Goal: Transaction & Acquisition: Purchase product/service

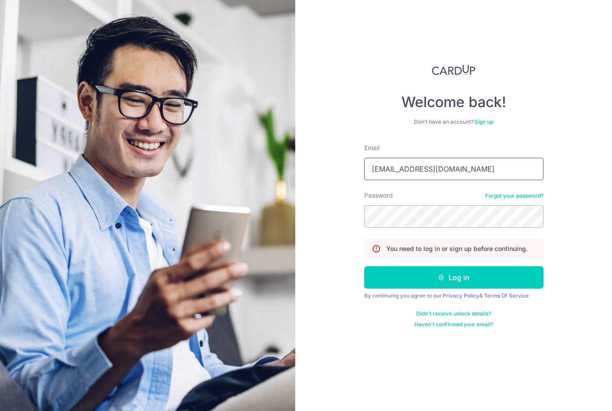
click at [492, 179] on input "junhao_21@hotmail.com" at bounding box center [453, 169] width 179 height 22
type input "junhao_21@hotmail.com"
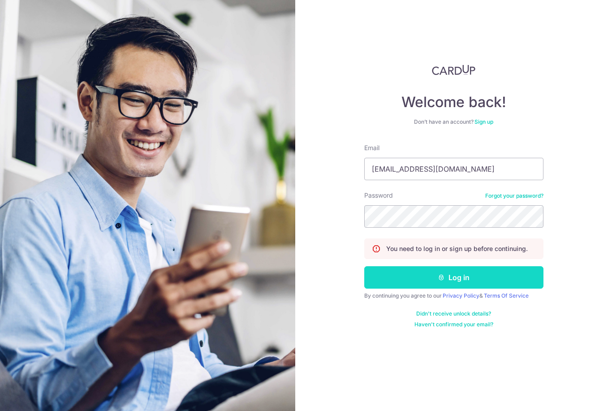
click at [481, 276] on button "Log in" at bounding box center [453, 277] width 179 height 22
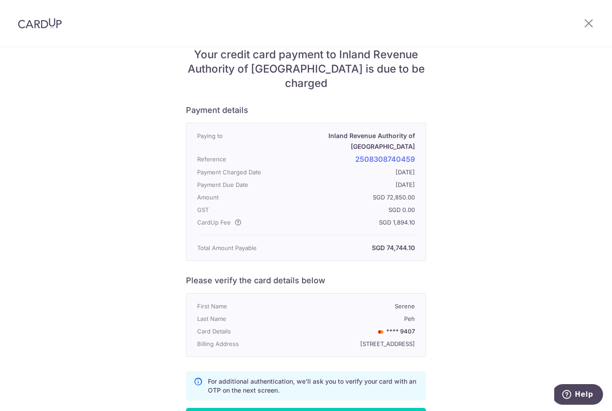
scroll to position [36, 0]
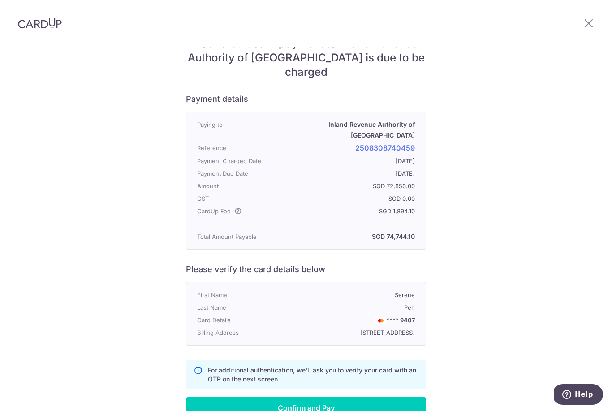
click at [597, 18] on div at bounding box center [588, 23] width 47 height 47
click at [590, 21] on icon at bounding box center [588, 22] width 11 height 11
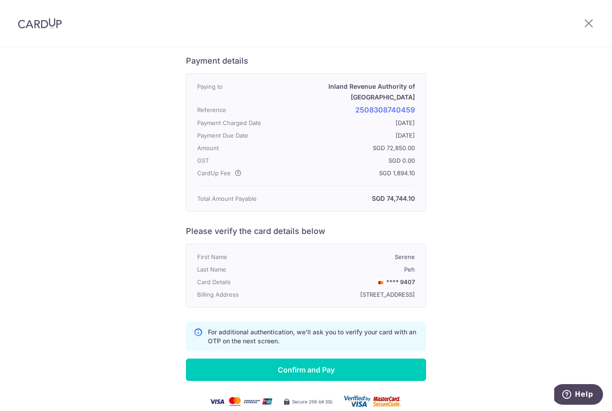
scroll to position [73, 0]
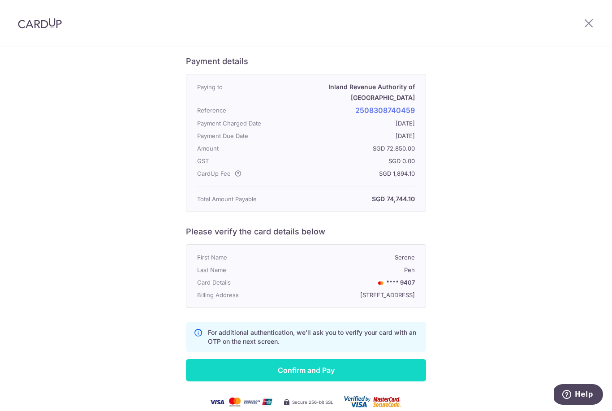
click at [301, 359] on input "Confirm and Pay" at bounding box center [306, 370] width 240 height 22
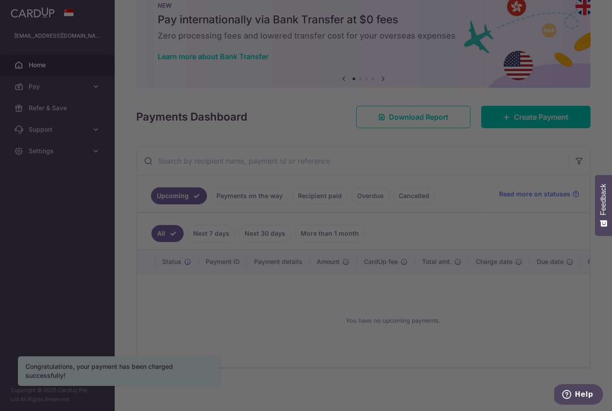
scroll to position [34, 0]
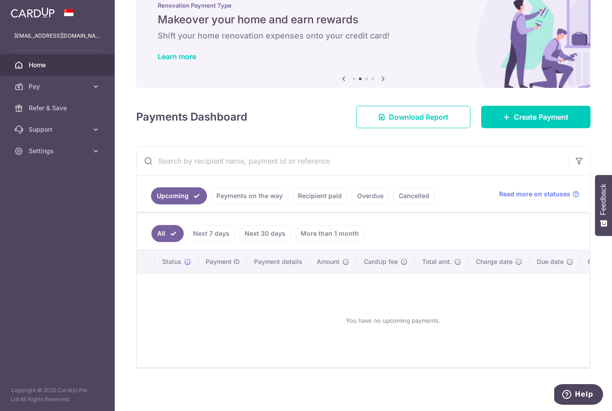
click at [211, 204] on link "Payments on the way" at bounding box center [250, 195] width 78 height 17
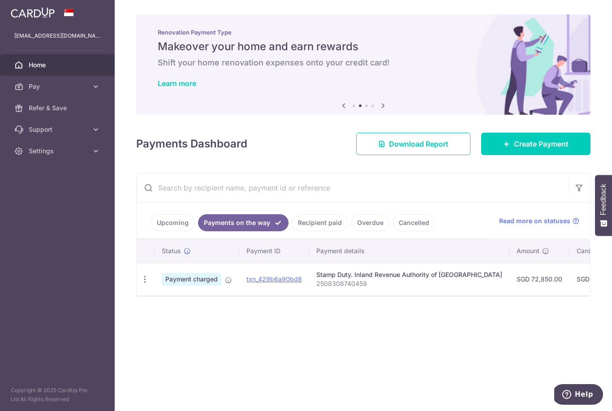
scroll to position [0, 2]
